Goal: Information Seeking & Learning: Learn about a topic

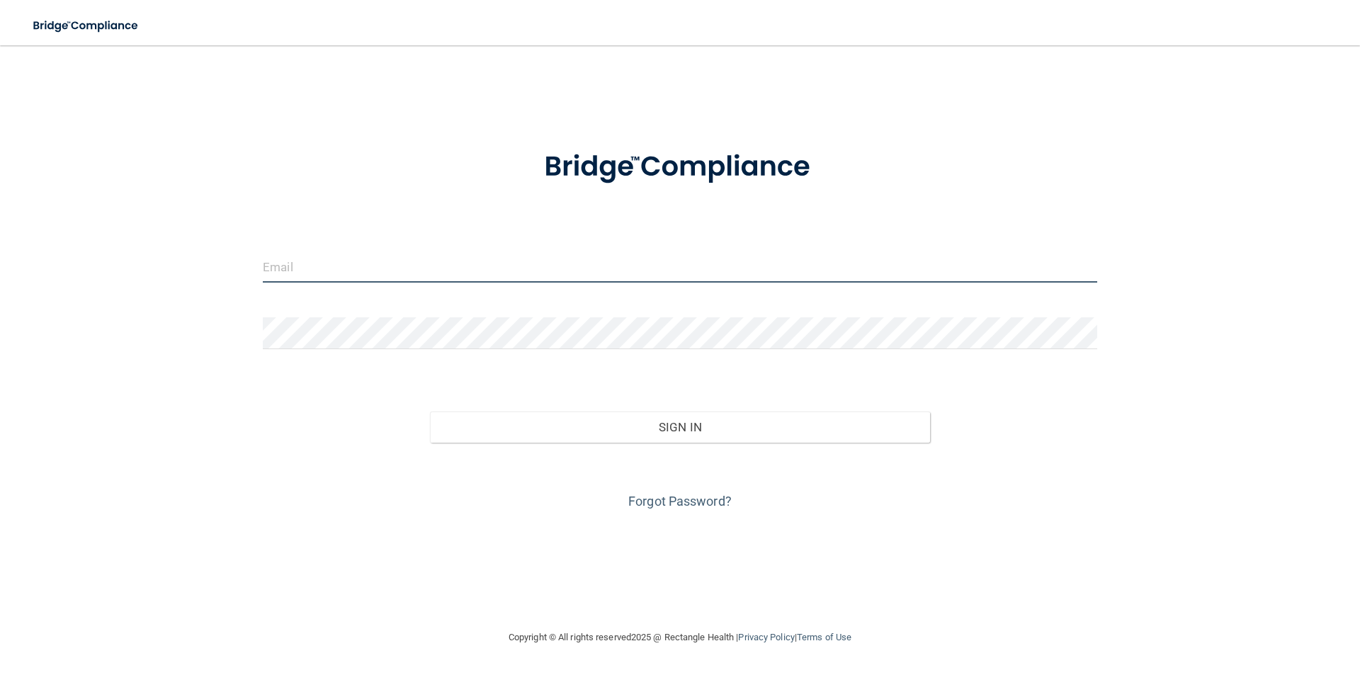
click at [481, 267] on input "email" at bounding box center [680, 267] width 834 height 32
type input "[EMAIL_ADDRESS][DOMAIN_NAME]"
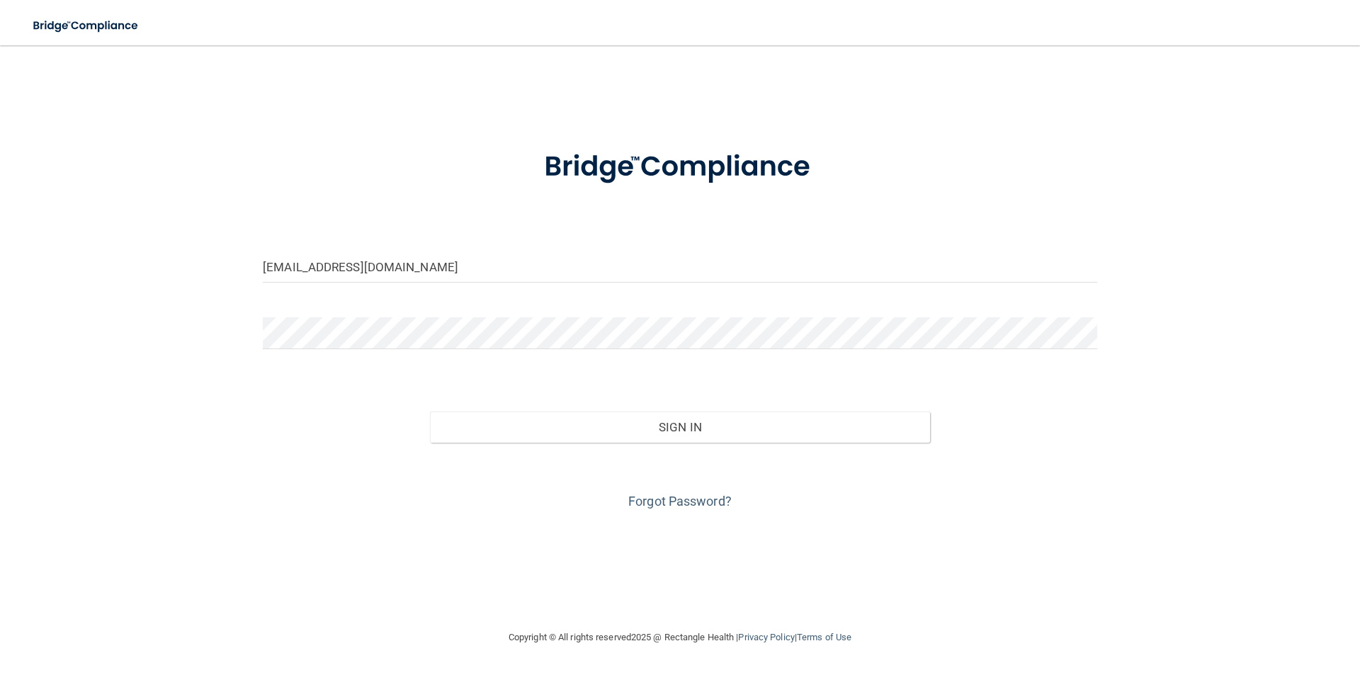
click at [435, 349] on div at bounding box center [679, 338] width 855 height 42
click at [229, 136] on div "[EMAIL_ADDRESS][DOMAIN_NAME] Invalid email/password. You don't have permission …" at bounding box center [679, 336] width 1303 height 555
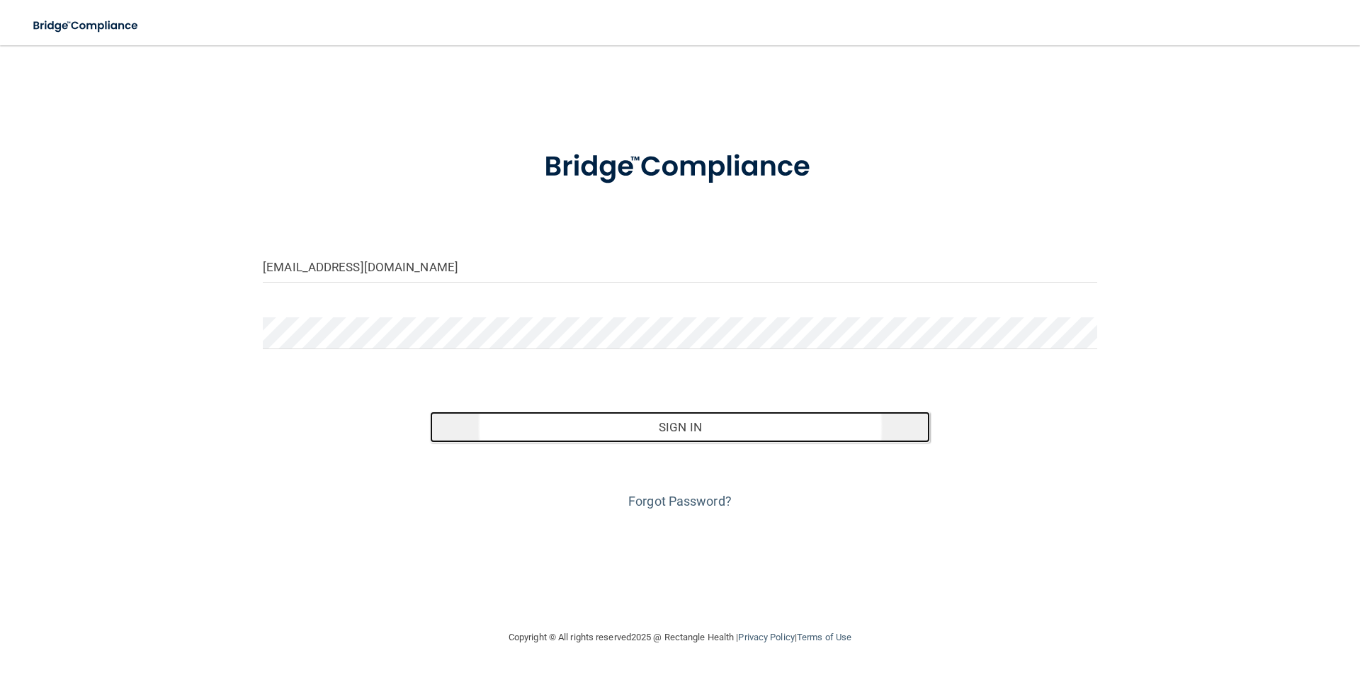
click at [640, 428] on button "Sign In" at bounding box center [680, 426] width 501 height 31
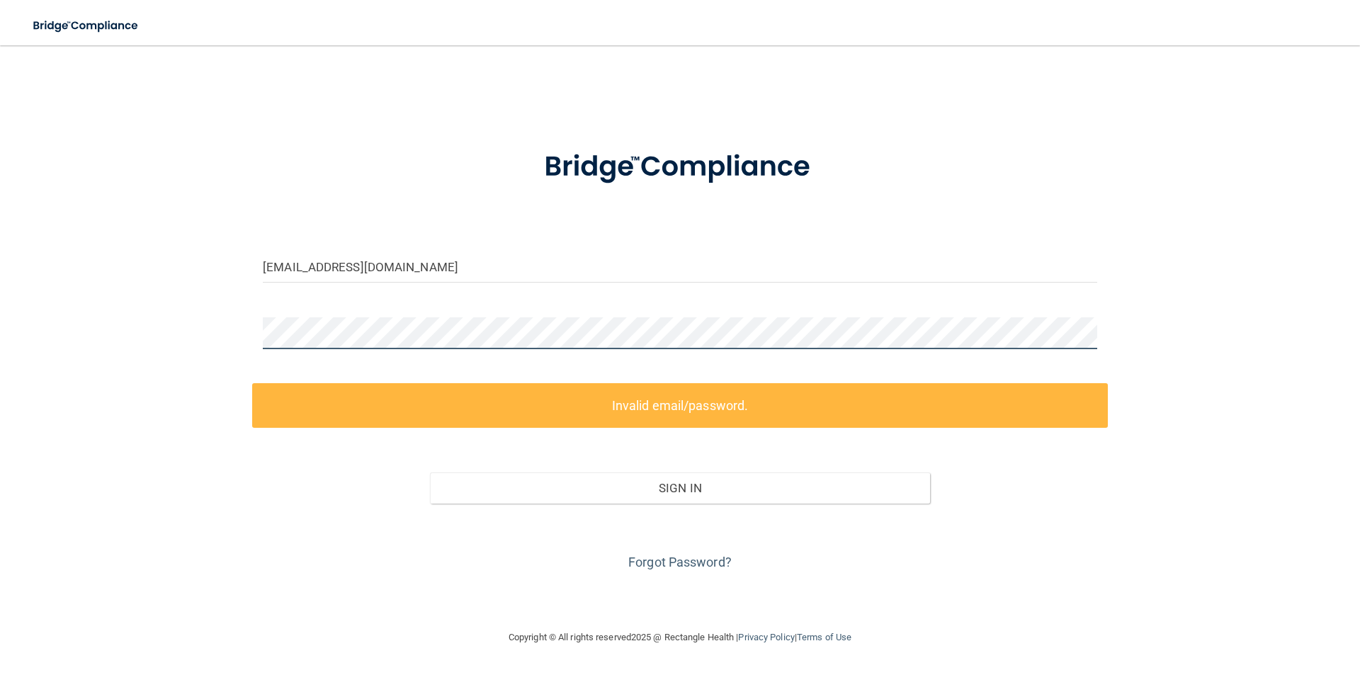
click at [17, 375] on main "[EMAIL_ADDRESS][DOMAIN_NAME] Invalid email/password. You don't have permission …" at bounding box center [680, 360] width 1360 height 630
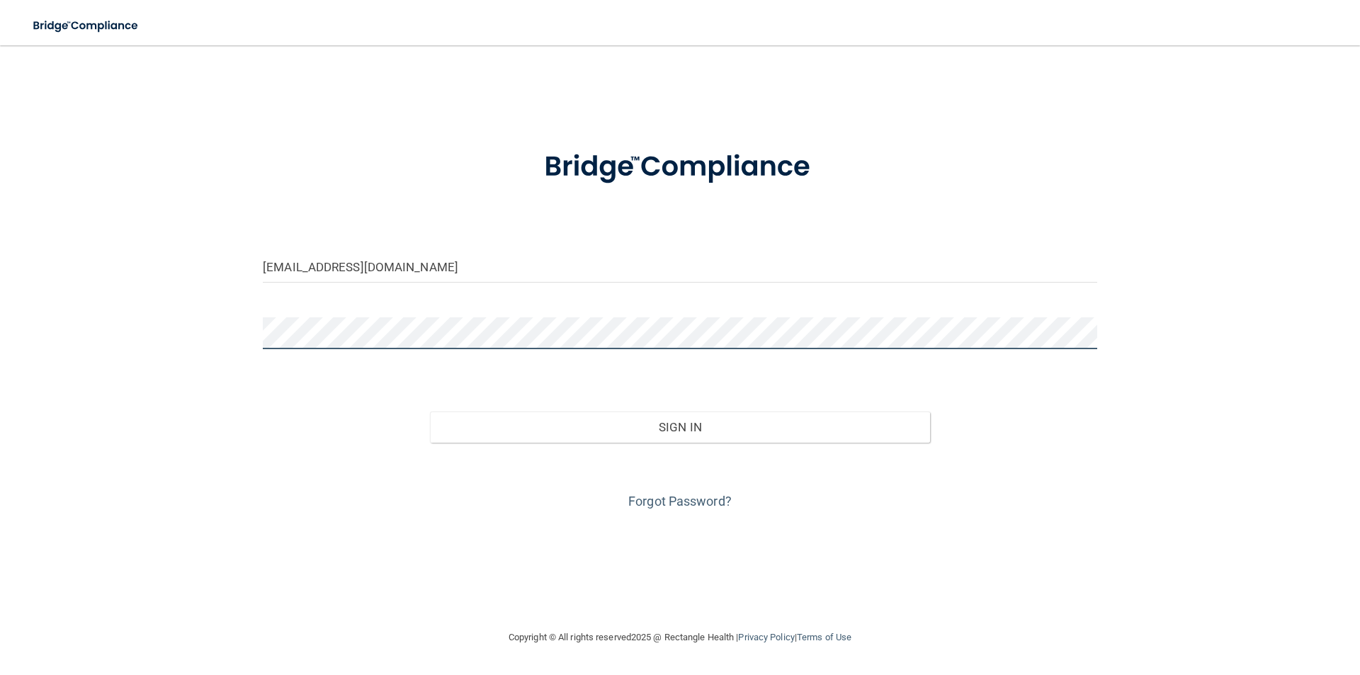
click at [430, 411] on button "Sign In" at bounding box center [680, 426] width 501 height 31
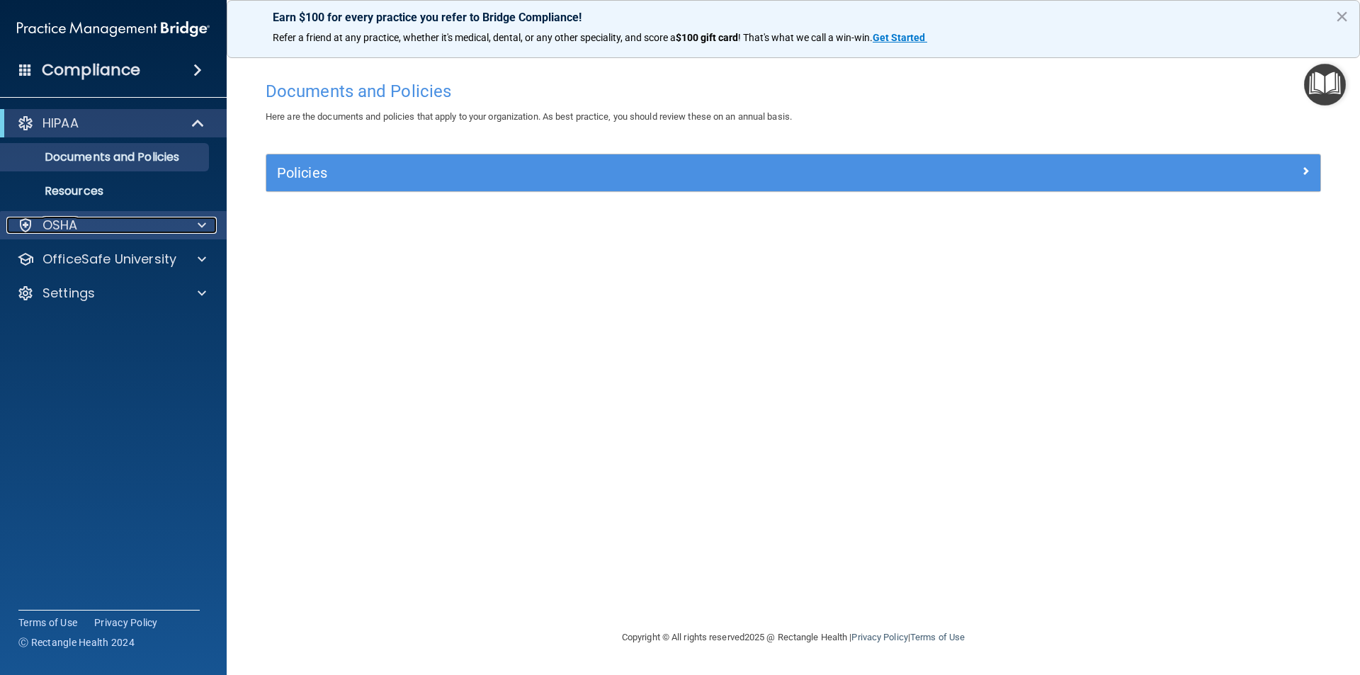
click at [89, 220] on div "OSHA" at bounding box center [94, 225] width 176 height 17
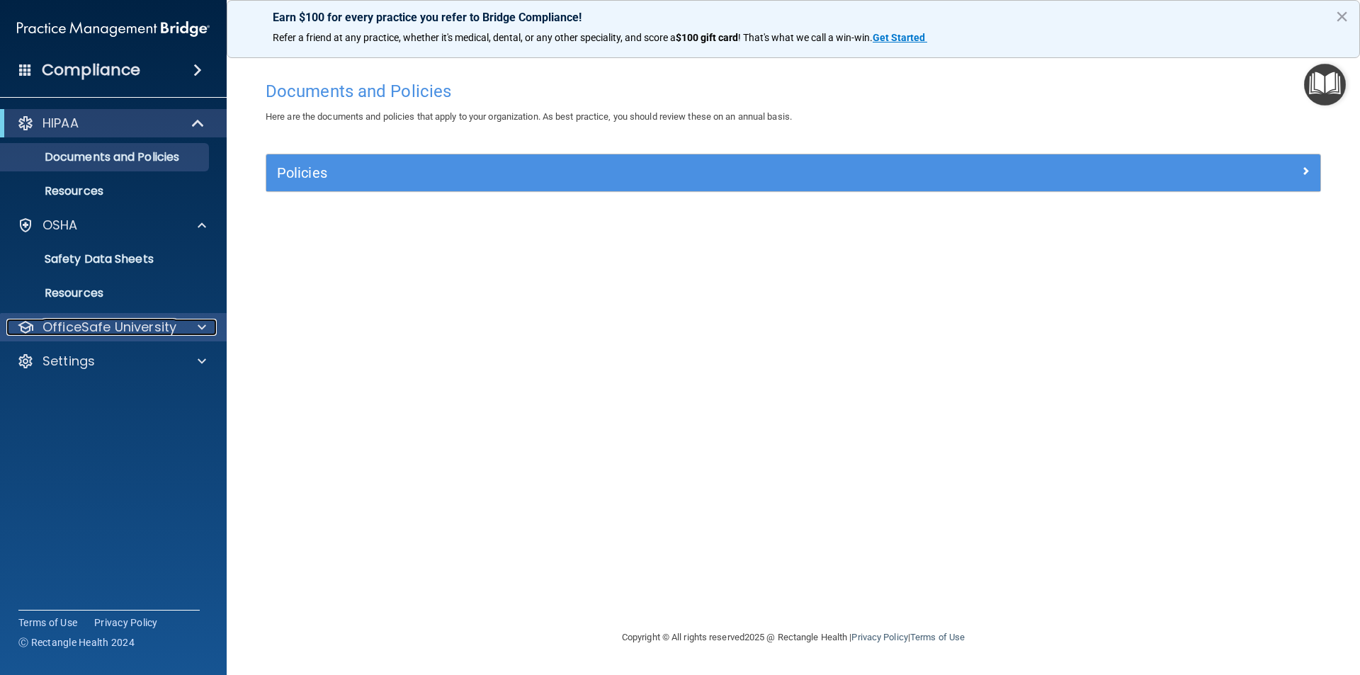
click at [113, 325] on p "OfficeSafe University" at bounding box center [109, 327] width 134 height 17
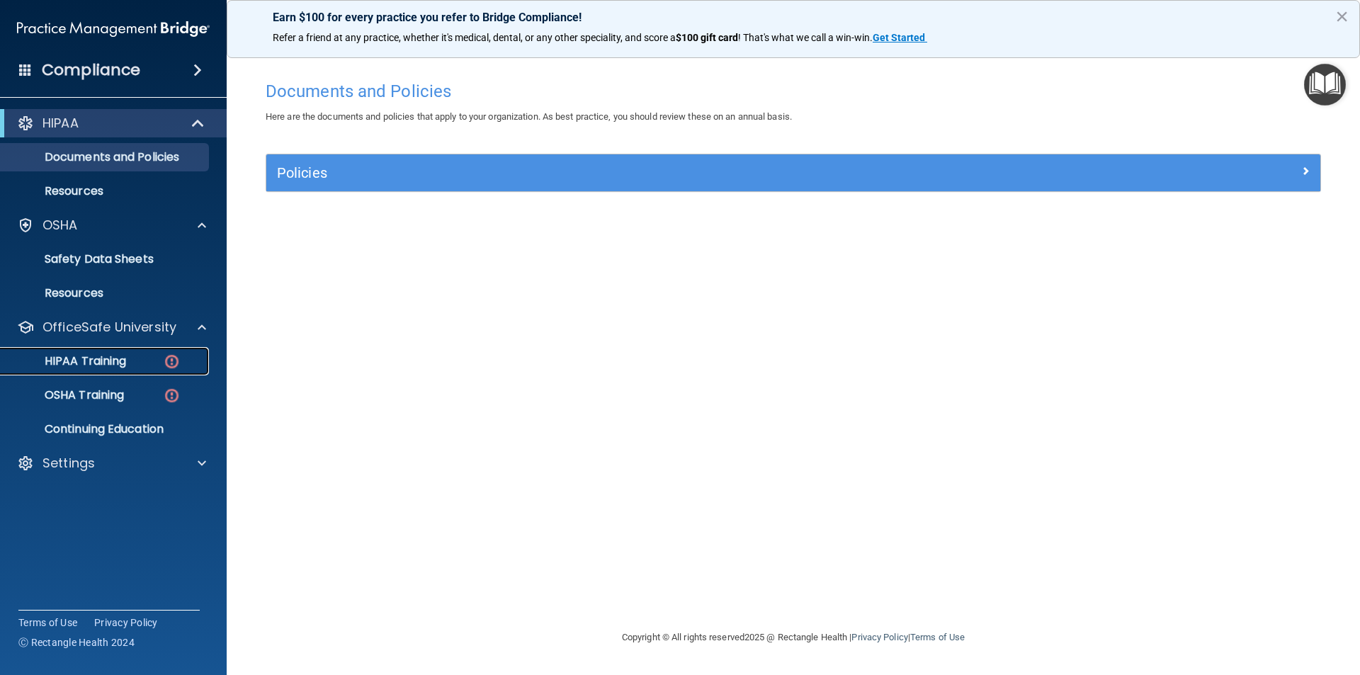
click at [116, 364] on p "HIPAA Training" at bounding box center [67, 361] width 117 height 14
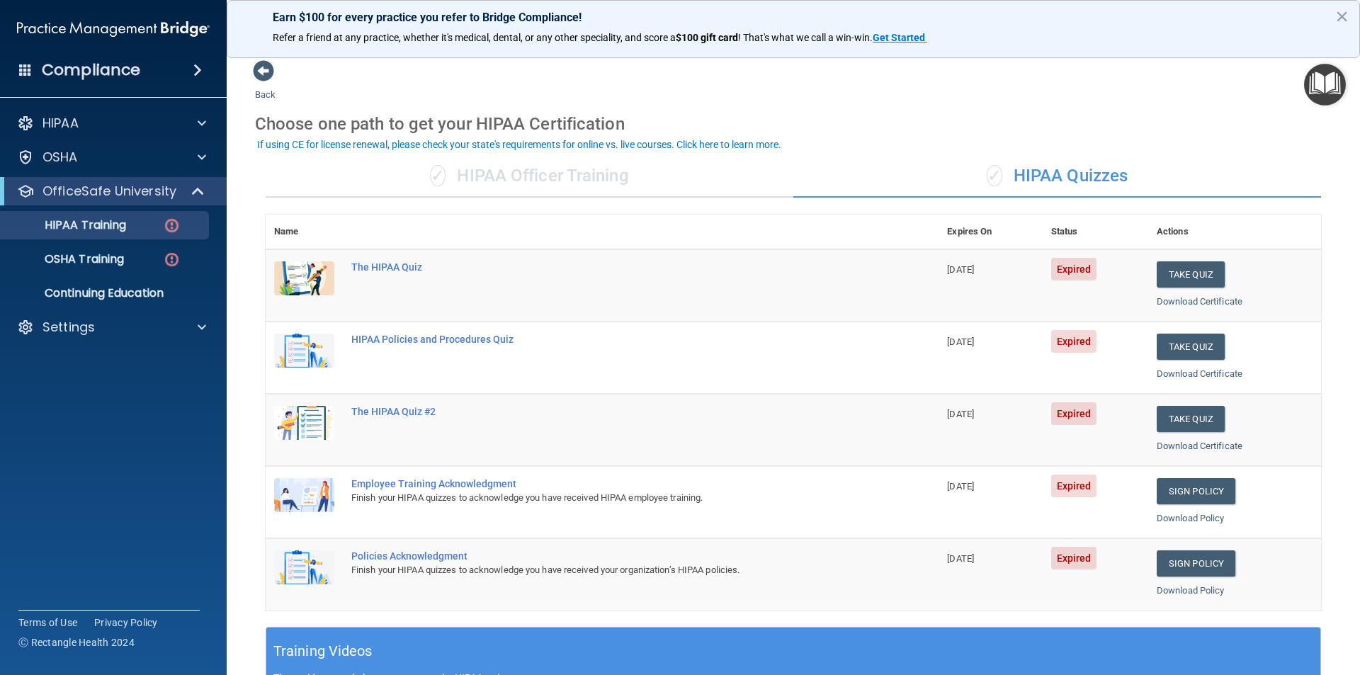
click at [571, 172] on div "✓ HIPAA Officer Training" at bounding box center [530, 176] width 528 height 42
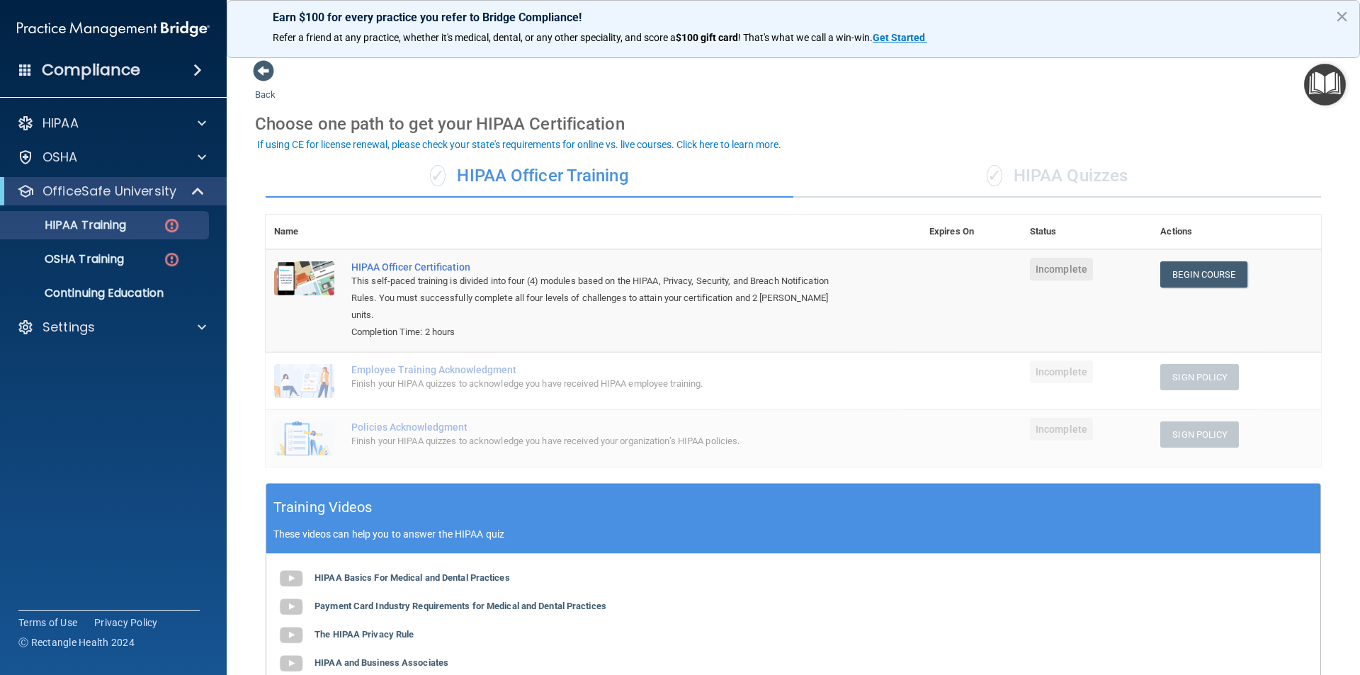
click at [1051, 164] on div "✓ HIPAA Quizzes" at bounding box center [1057, 176] width 528 height 42
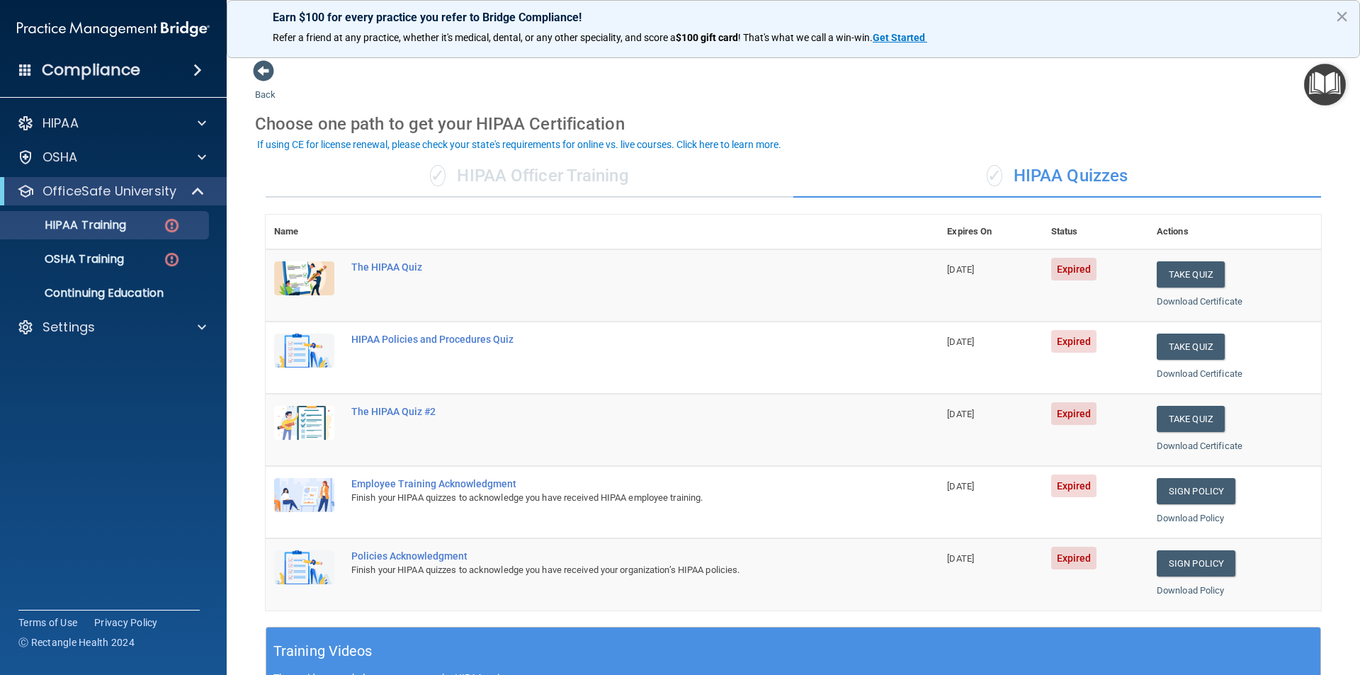
click at [569, 169] on div "✓ HIPAA Officer Training" at bounding box center [530, 176] width 528 height 42
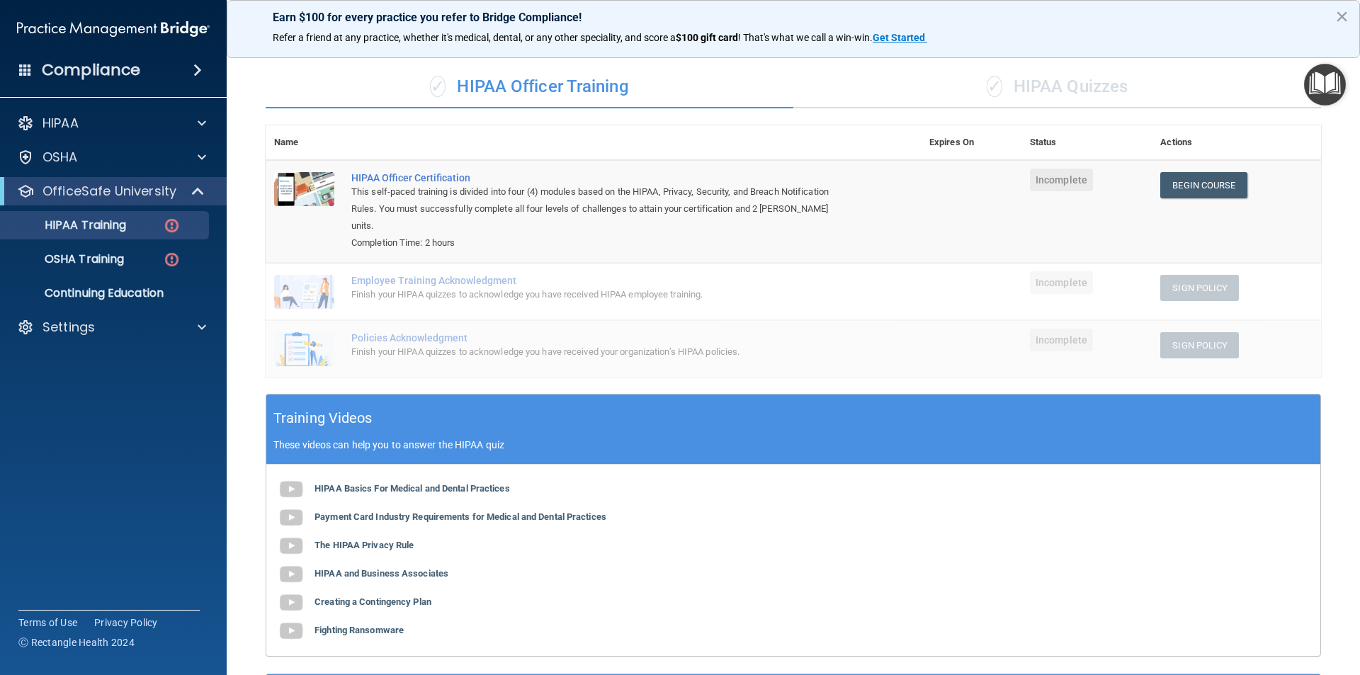
scroll to position [18, 0]
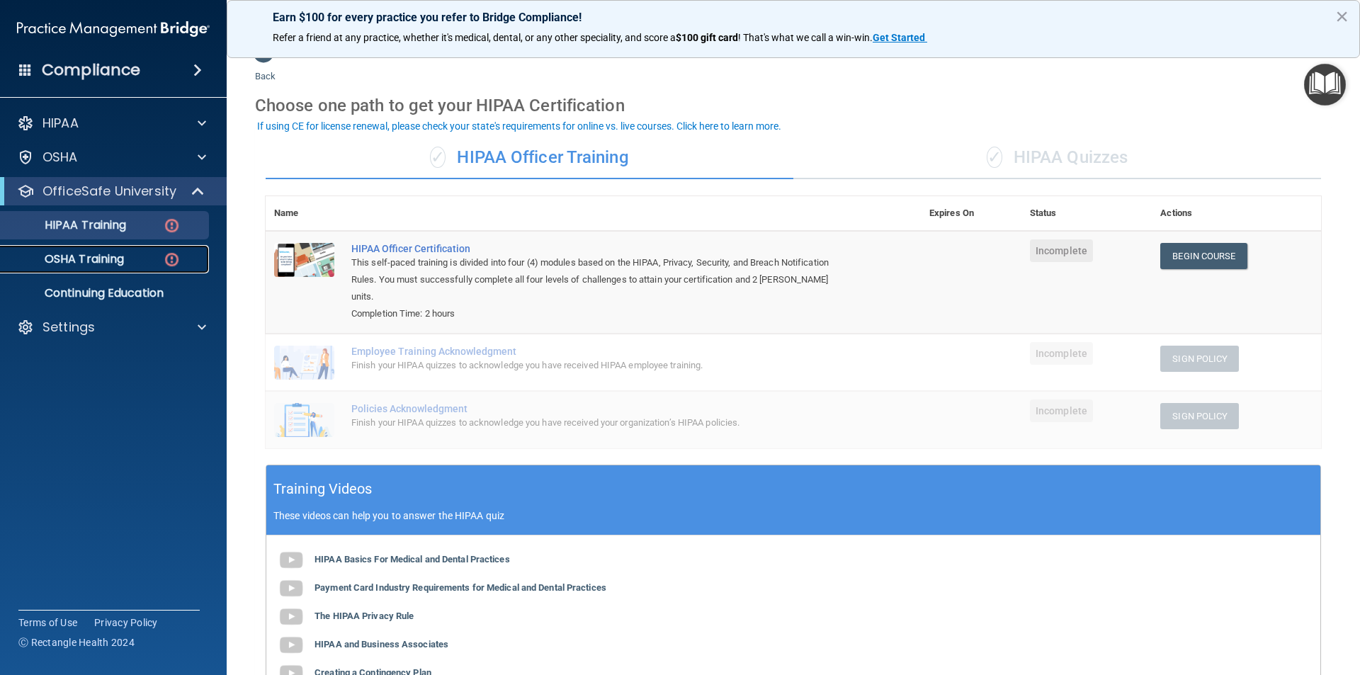
click at [117, 252] on p "OSHA Training" at bounding box center [66, 259] width 115 height 14
